Goal: Navigation & Orientation: Find specific page/section

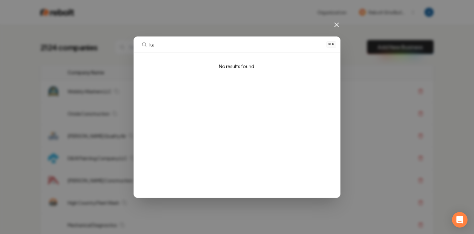
type input "k"
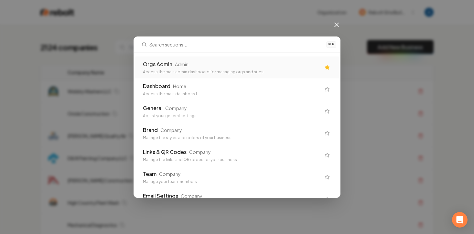
click at [168, 59] on div "Orgs Admin Admin Access the main admin dashboard for managing orgs and sites" at bounding box center [237, 68] width 204 height 22
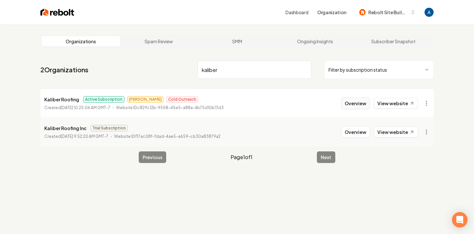
type input "kaliber"
click at [359, 102] on button "Overview" at bounding box center [355, 104] width 29 height 12
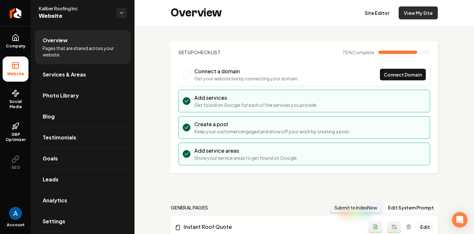
click at [419, 18] on link "View My Site" at bounding box center [417, 12] width 39 height 13
click at [407, 11] on link "View My Site" at bounding box center [417, 12] width 39 height 13
